Goal: Task Accomplishment & Management: Manage account settings

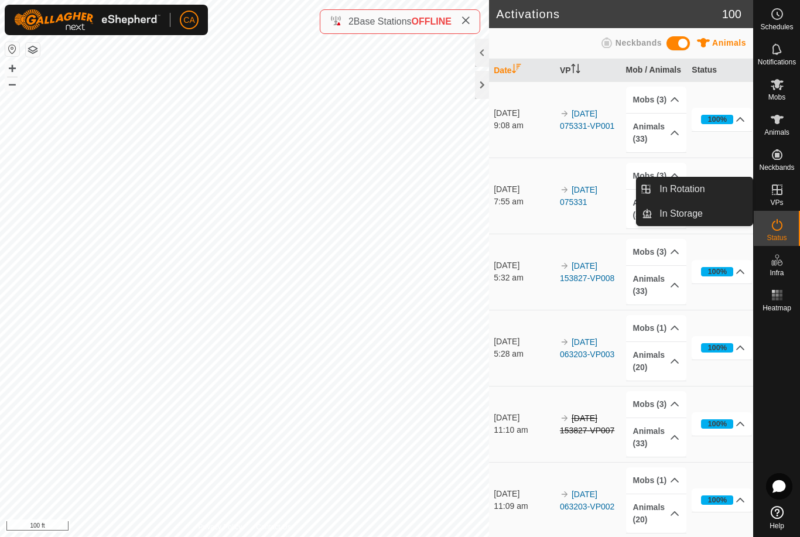
click at [716, 188] on link "In Rotation" at bounding box center [702, 188] width 100 height 23
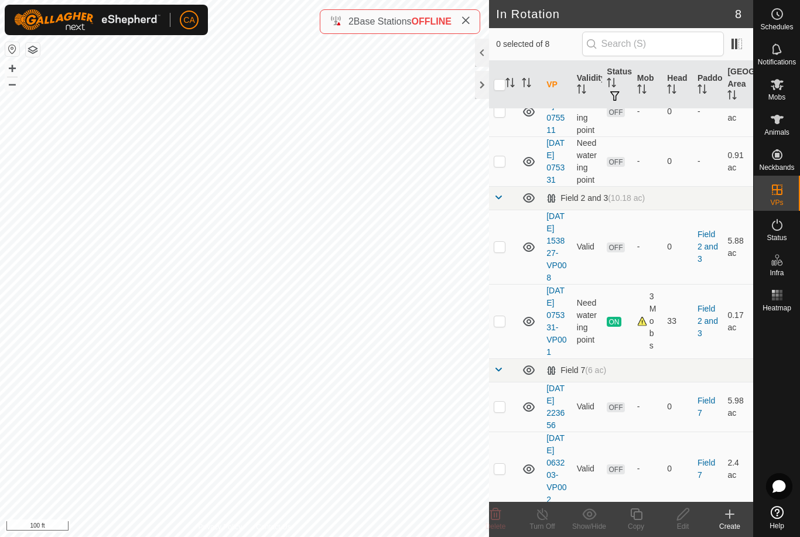
scroll to position [111, 0]
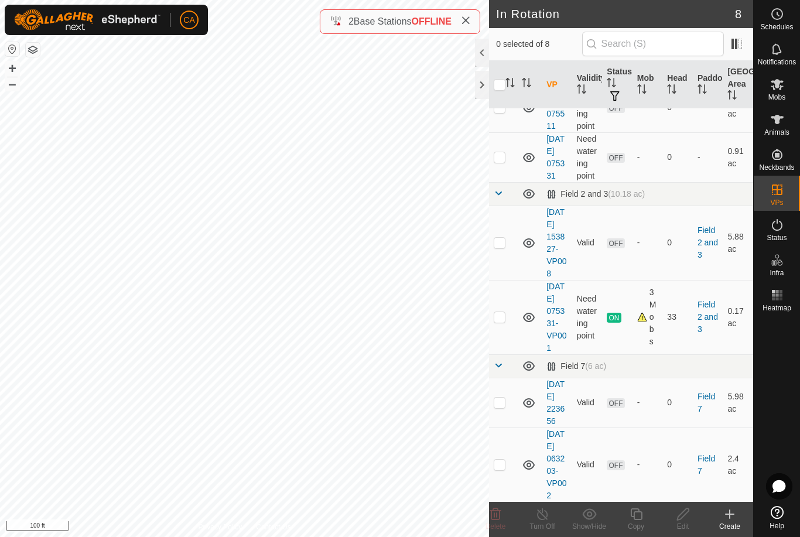
click at [503, 247] on p-checkbox at bounding box center [500, 242] width 12 height 9
click at [506, 275] on td at bounding box center [503, 243] width 28 height 74
checkbox input "false"
click at [508, 176] on td at bounding box center [503, 157] width 28 height 50
click at [505, 524] on span "Delete" at bounding box center [496, 526] width 21 height 8
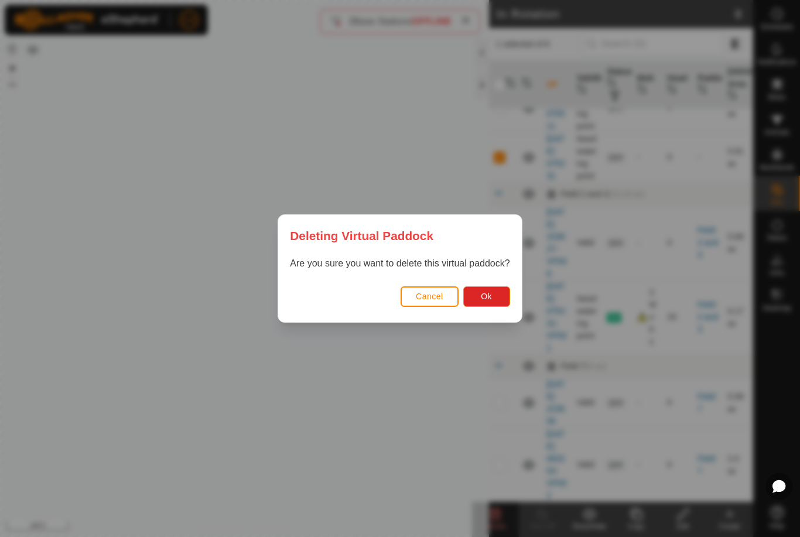
click at [486, 297] on span "Ok" at bounding box center [486, 296] width 11 height 9
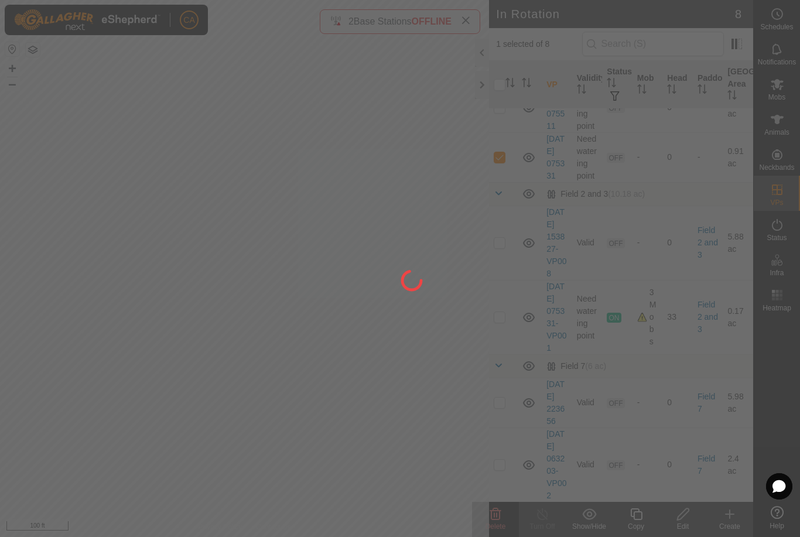
checkbox input "false"
